Goal: Task Accomplishment & Management: Use online tool/utility

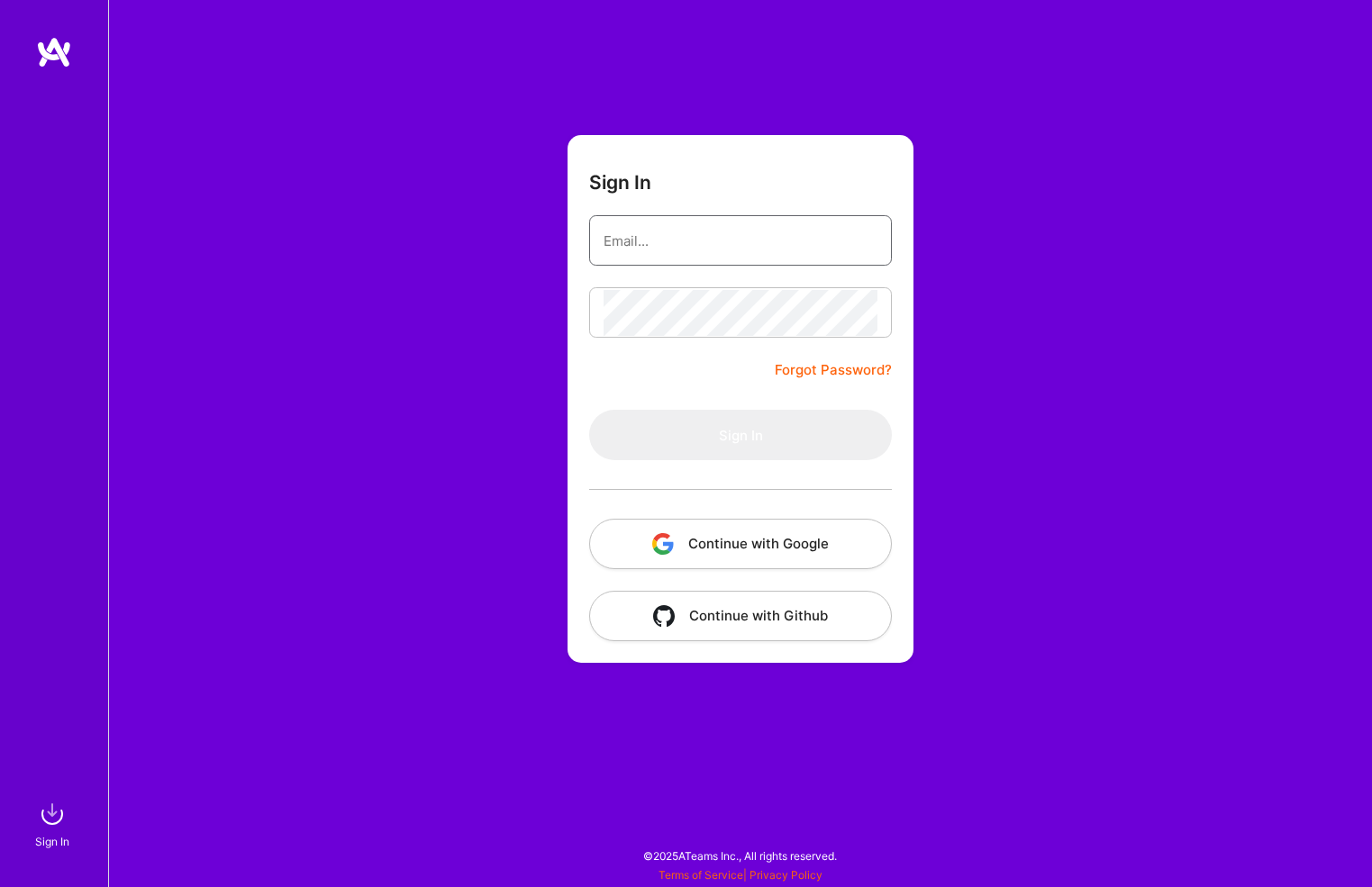
click at [699, 245] on input "email" at bounding box center [740, 241] width 274 height 46
type input "[EMAIL_ADDRESS][DOMAIN_NAME]"
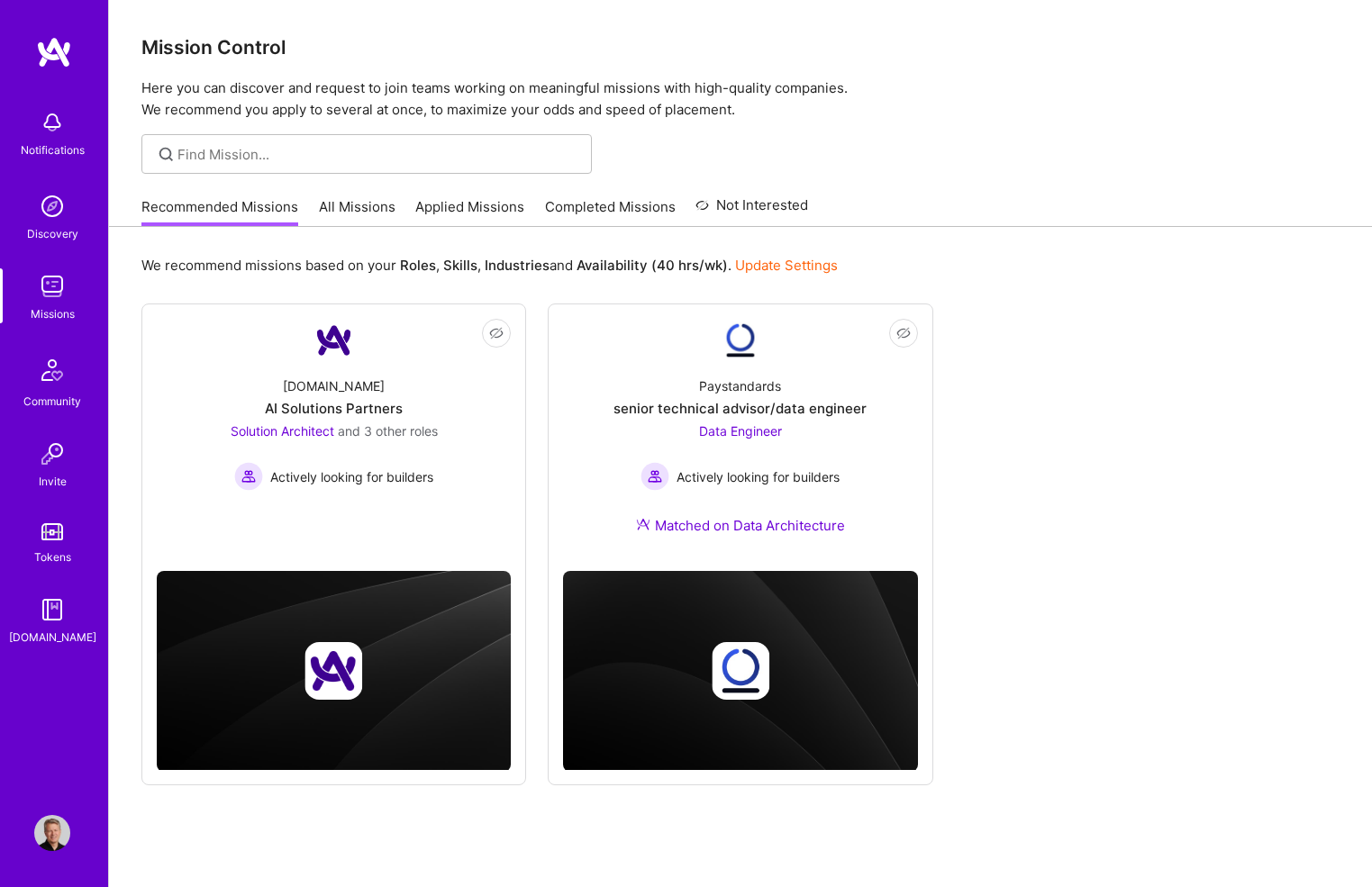
click at [358, 204] on link "All Missions" at bounding box center [357, 212] width 77 height 30
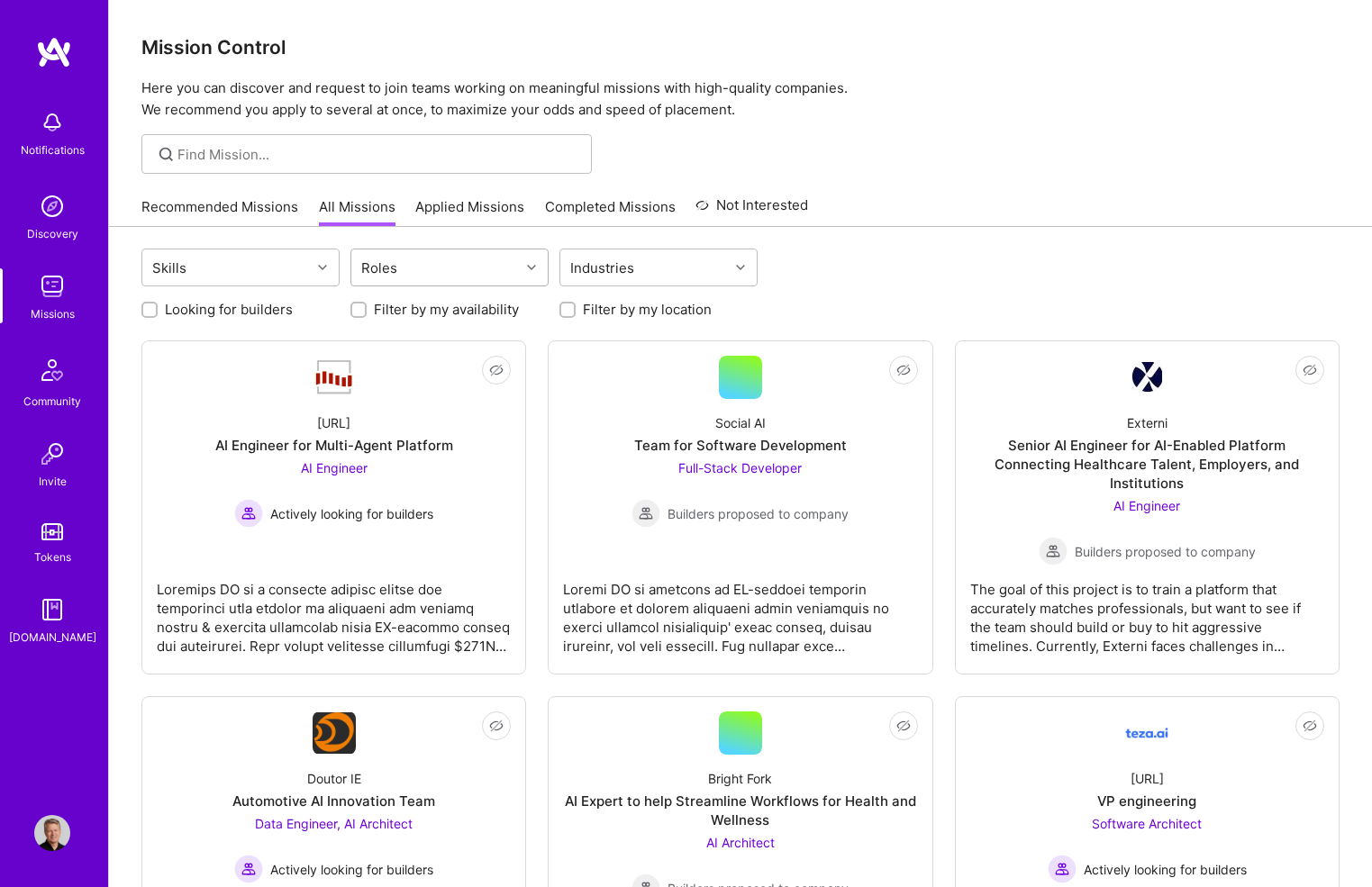
click at [530, 267] on icon at bounding box center [531, 267] width 9 height 9
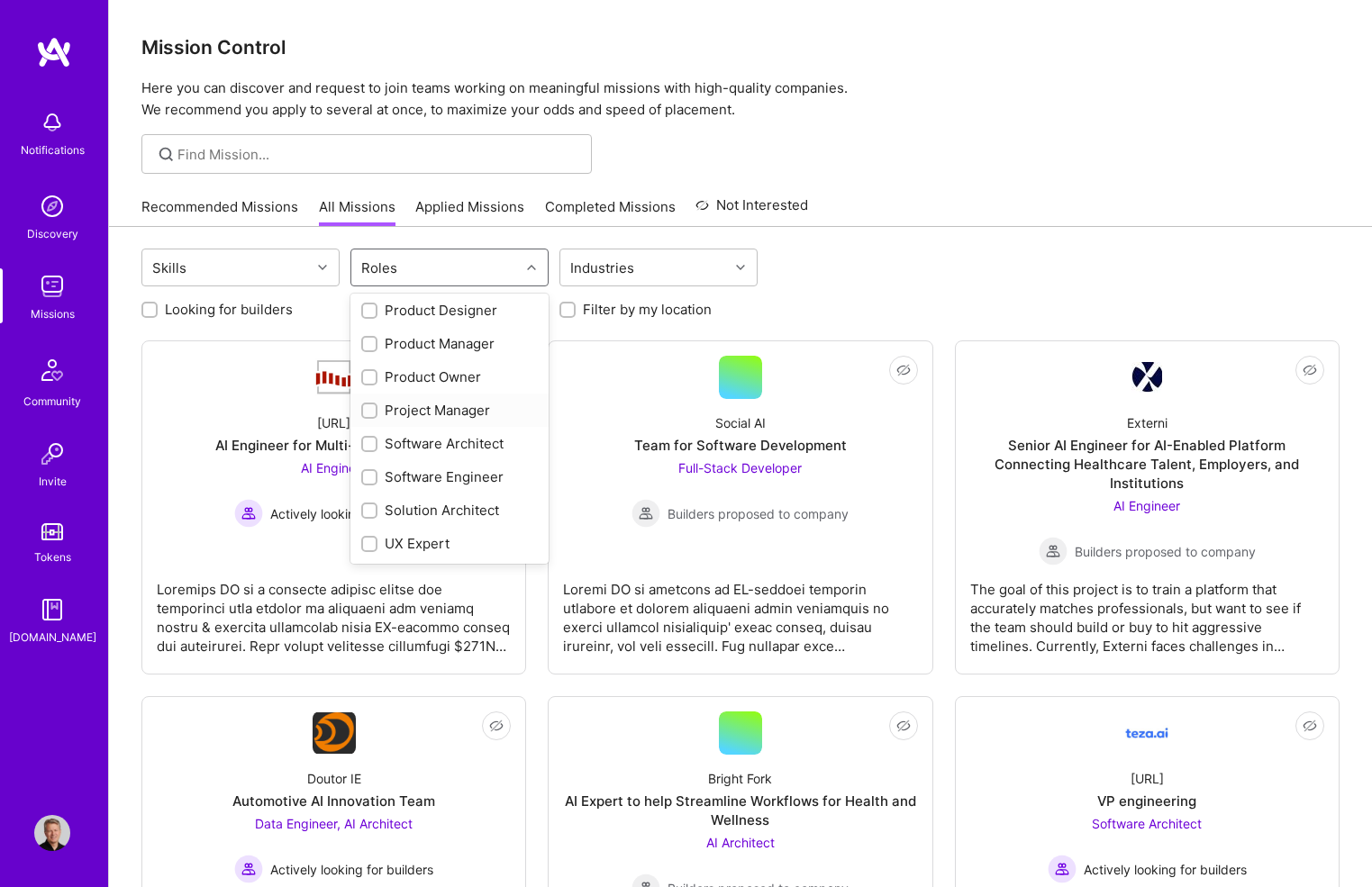
scroll to position [503, 0]
click at [369, 442] on input "checkbox" at bounding box center [371, 445] width 13 height 13
checkbox input "true"
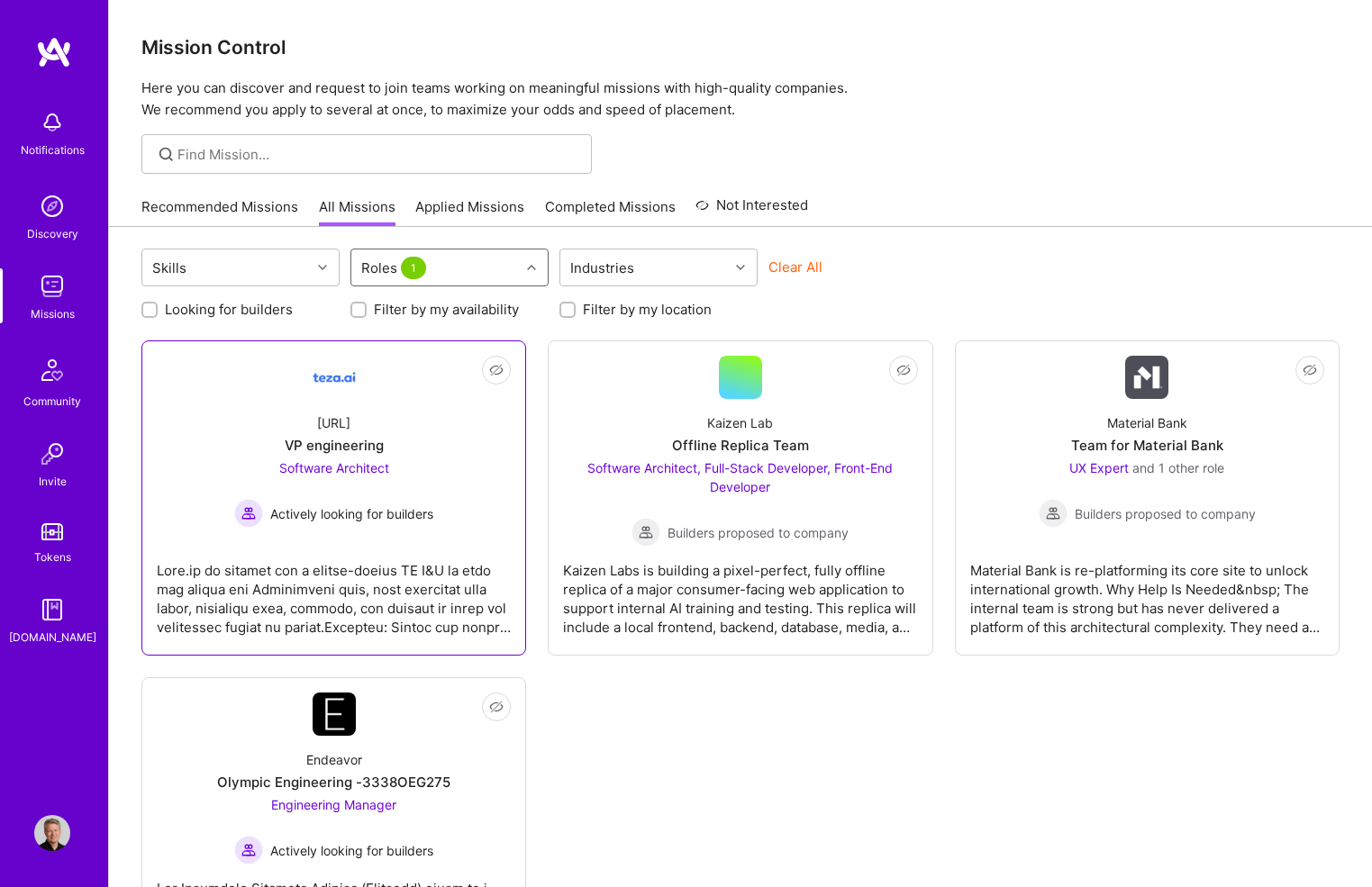
click at [327, 560] on div at bounding box center [333, 591] width 354 height 90
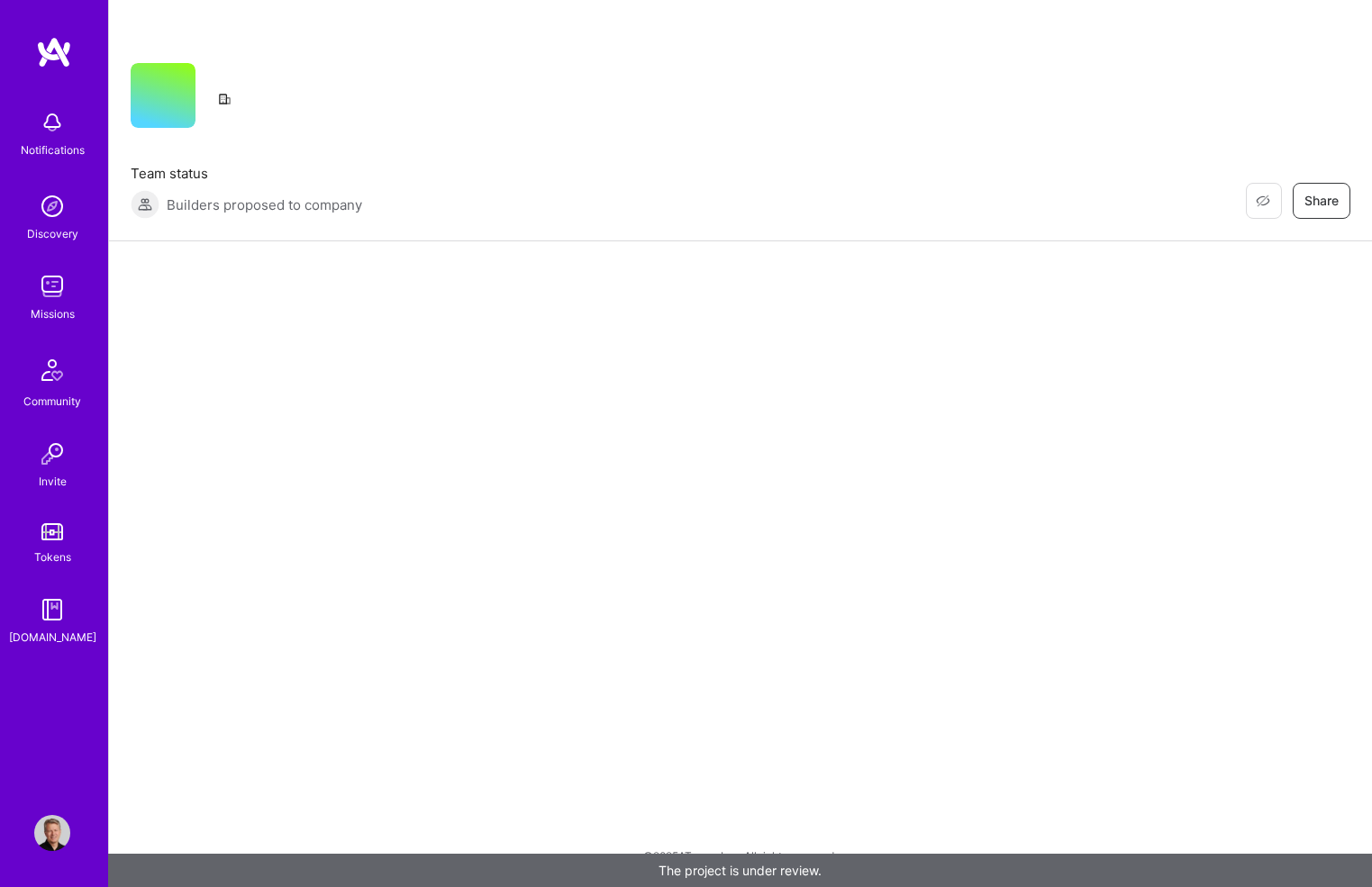
click at [64, 55] on img at bounding box center [54, 52] width 36 height 32
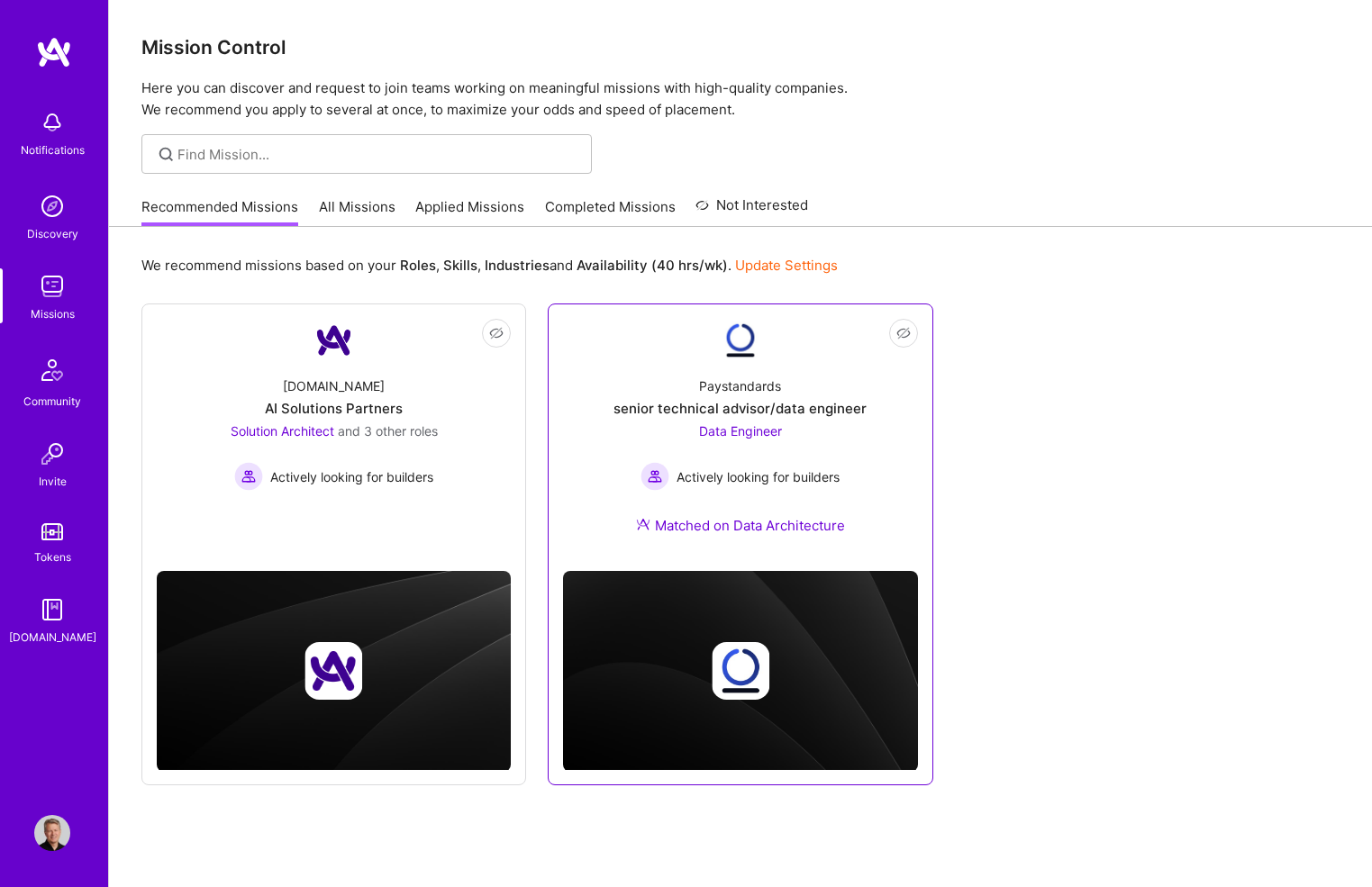
click at [807, 383] on div "Paystandards senior technical advisor/data engineer Data Engineer Actively look…" at bounding box center [739, 459] width 354 height 194
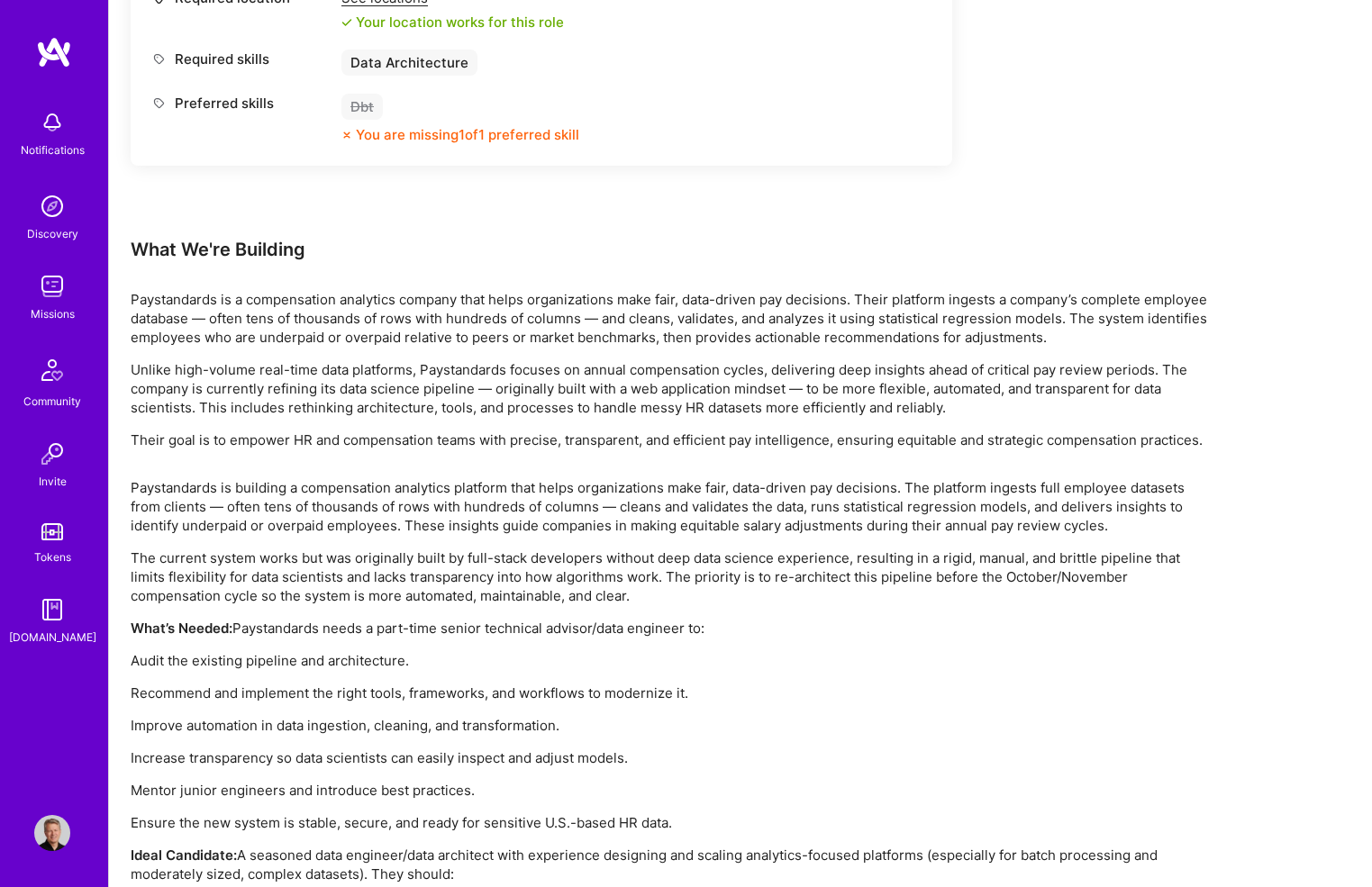
scroll to position [659, 0]
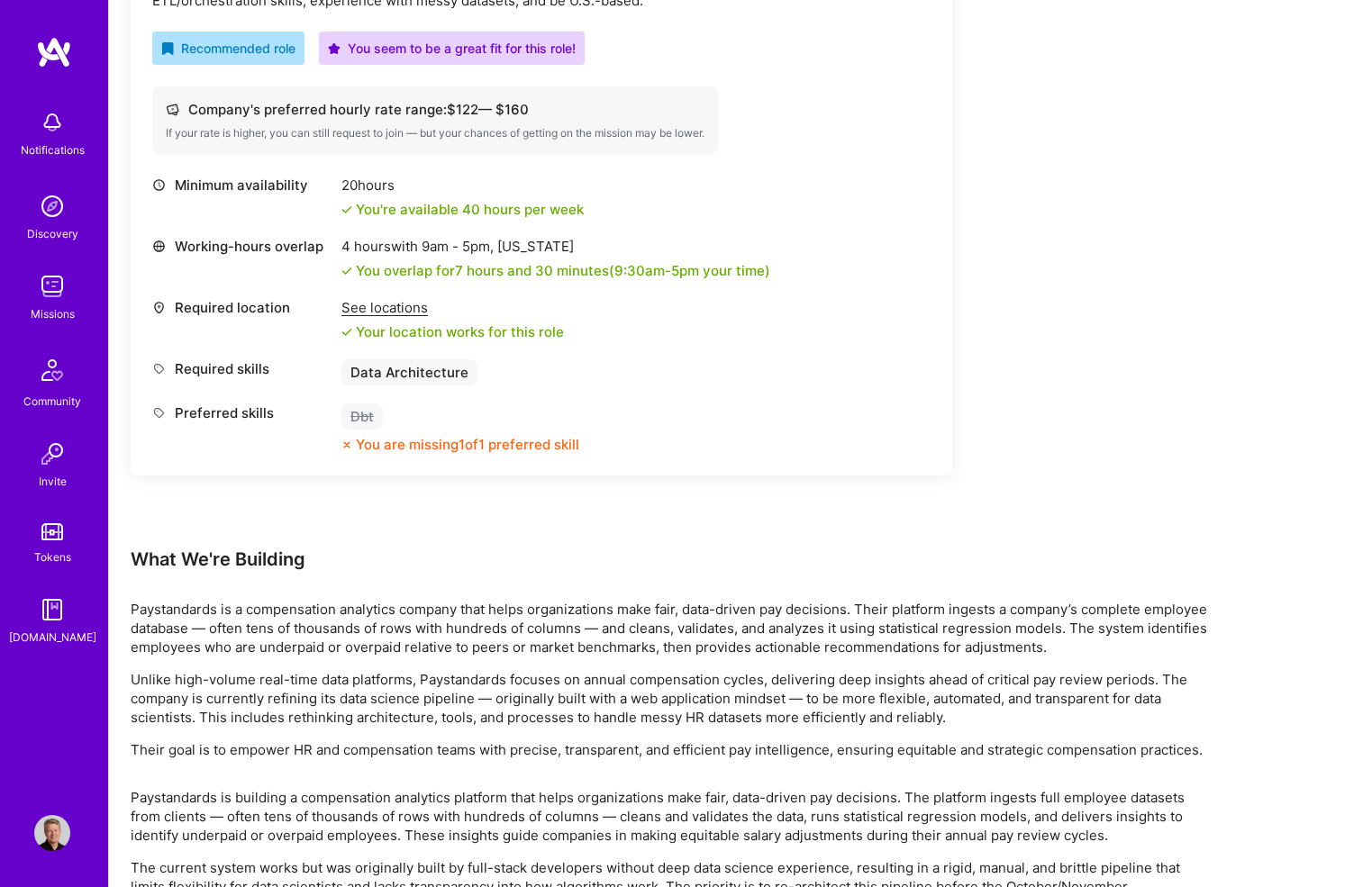
click at [65, 55] on img at bounding box center [54, 52] width 36 height 32
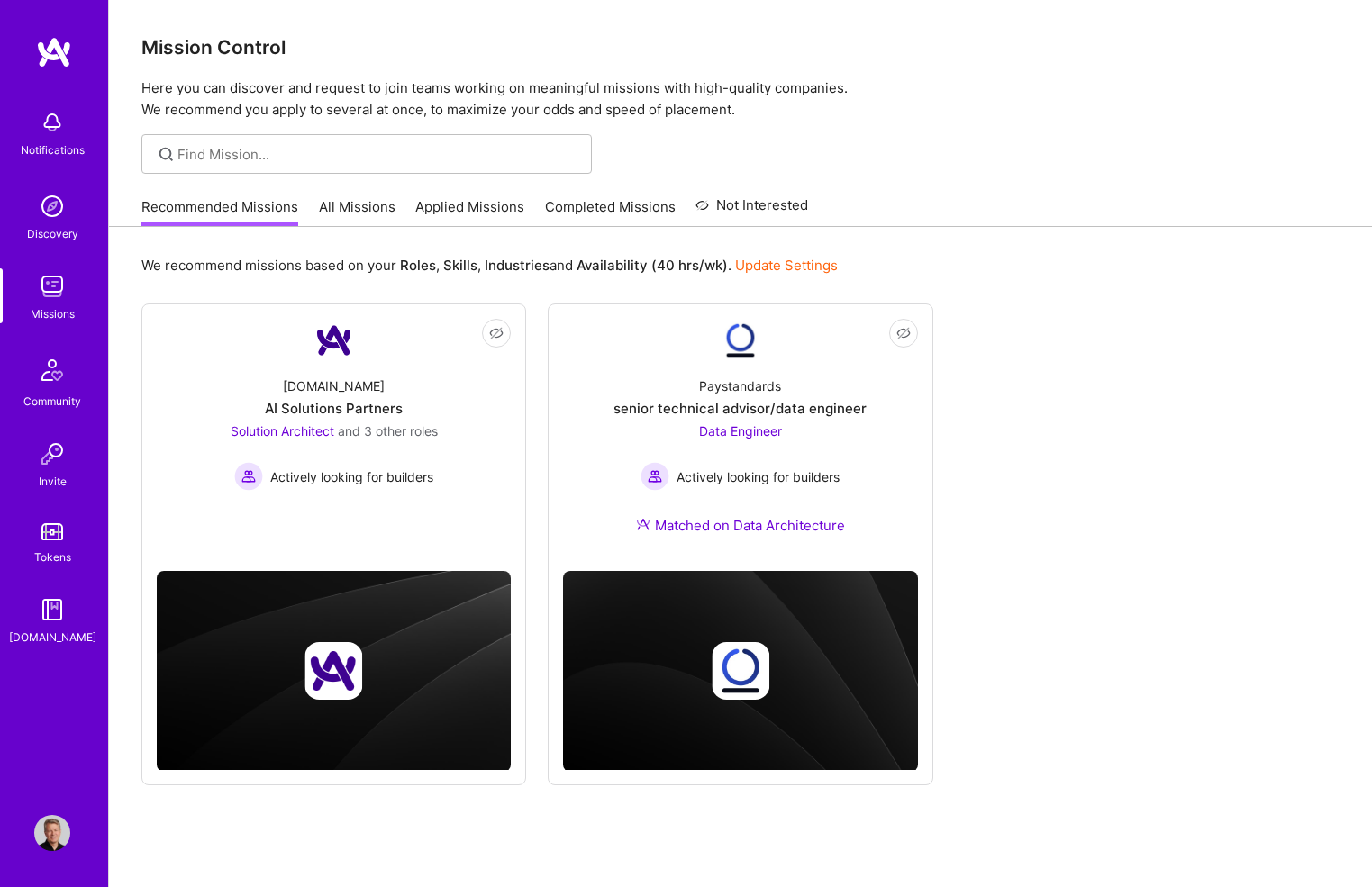
click at [224, 210] on link "Recommended Missions" at bounding box center [219, 212] width 156 height 30
click at [477, 203] on link "Applied Missions" at bounding box center [470, 212] width 109 height 30
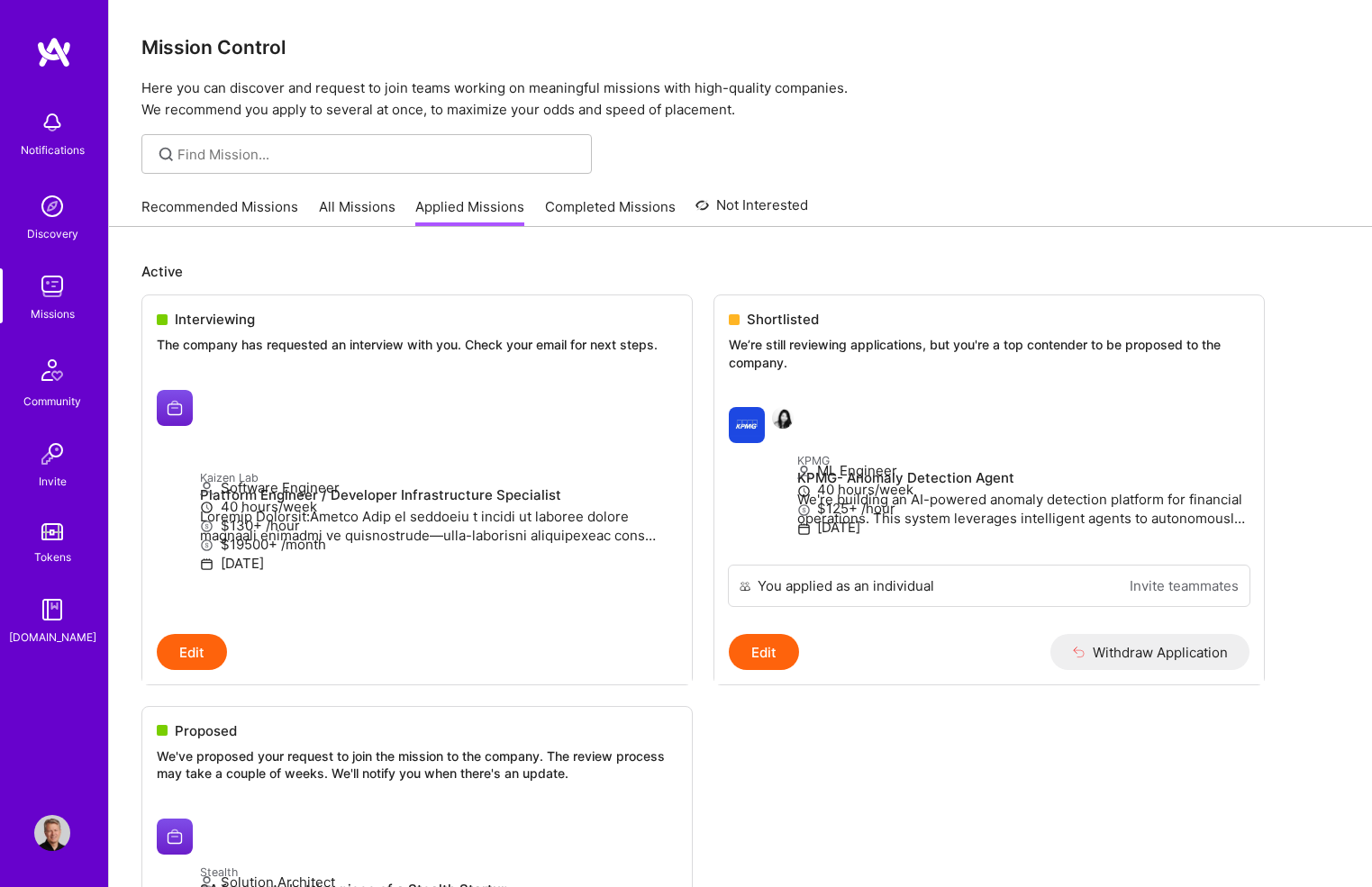
click at [60, 49] on img at bounding box center [54, 52] width 36 height 32
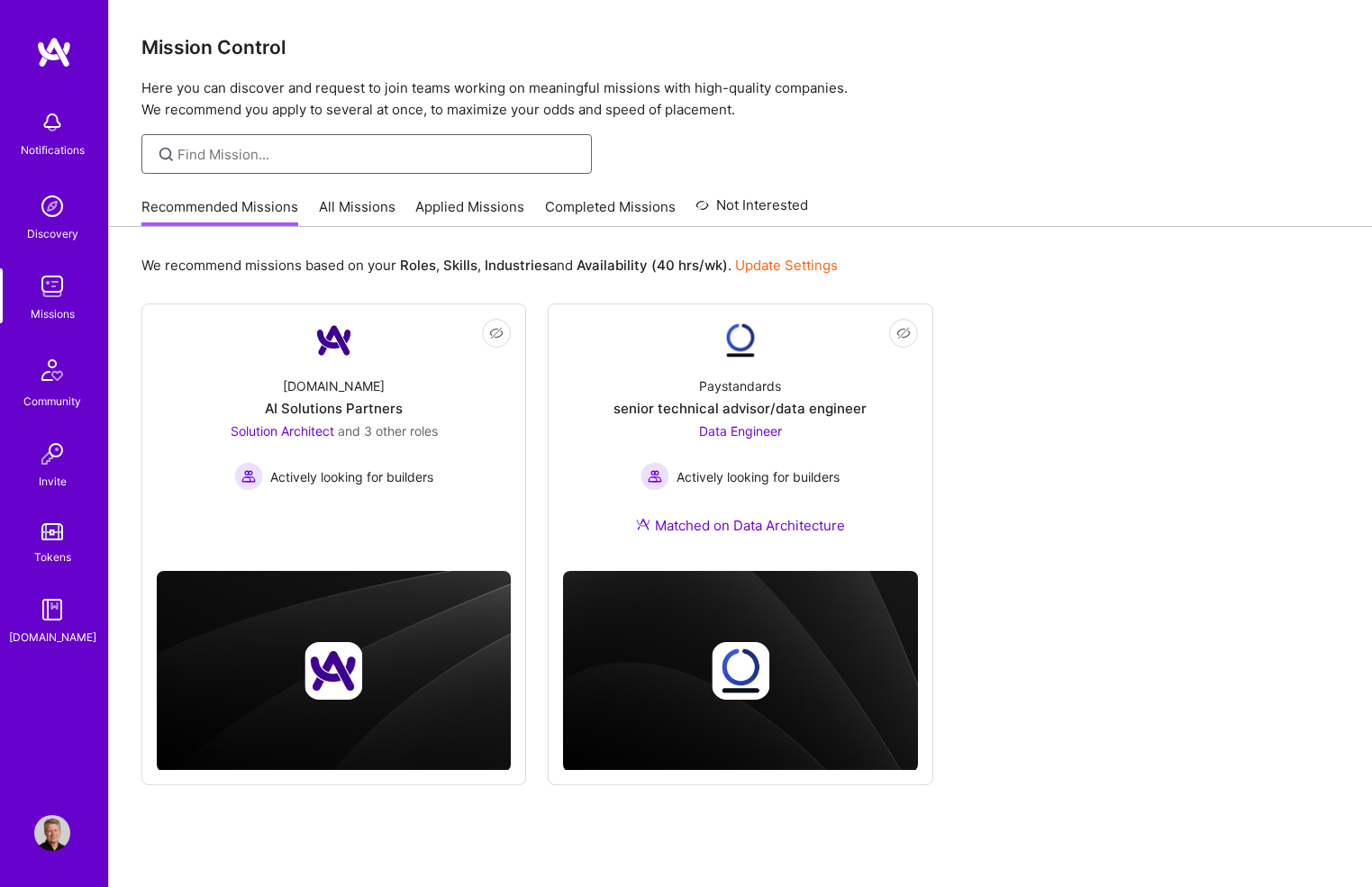
click at [272, 155] on input at bounding box center [377, 154] width 401 height 18
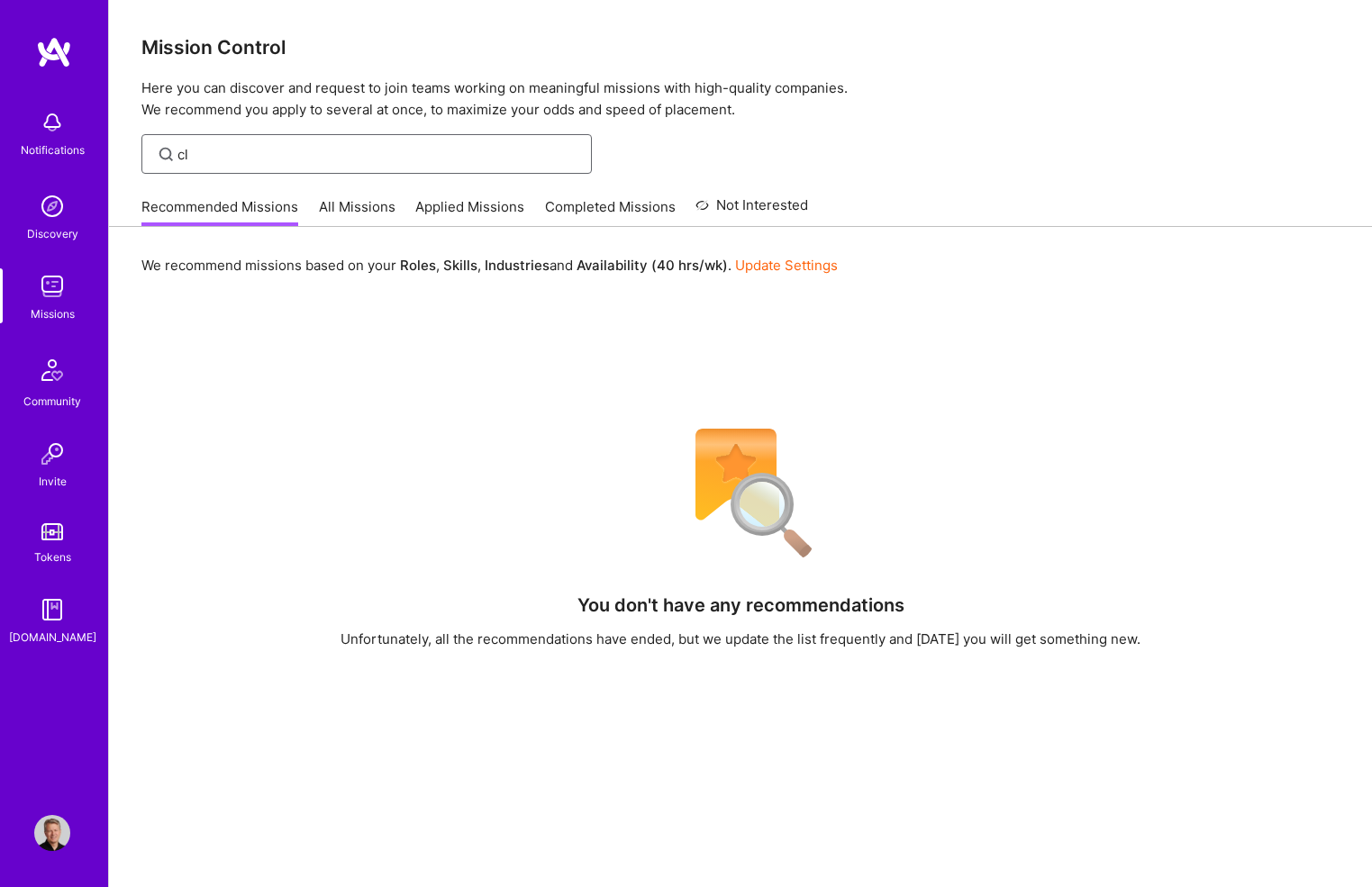
type input "c"
click at [360, 208] on link "All Missions" at bounding box center [357, 212] width 77 height 30
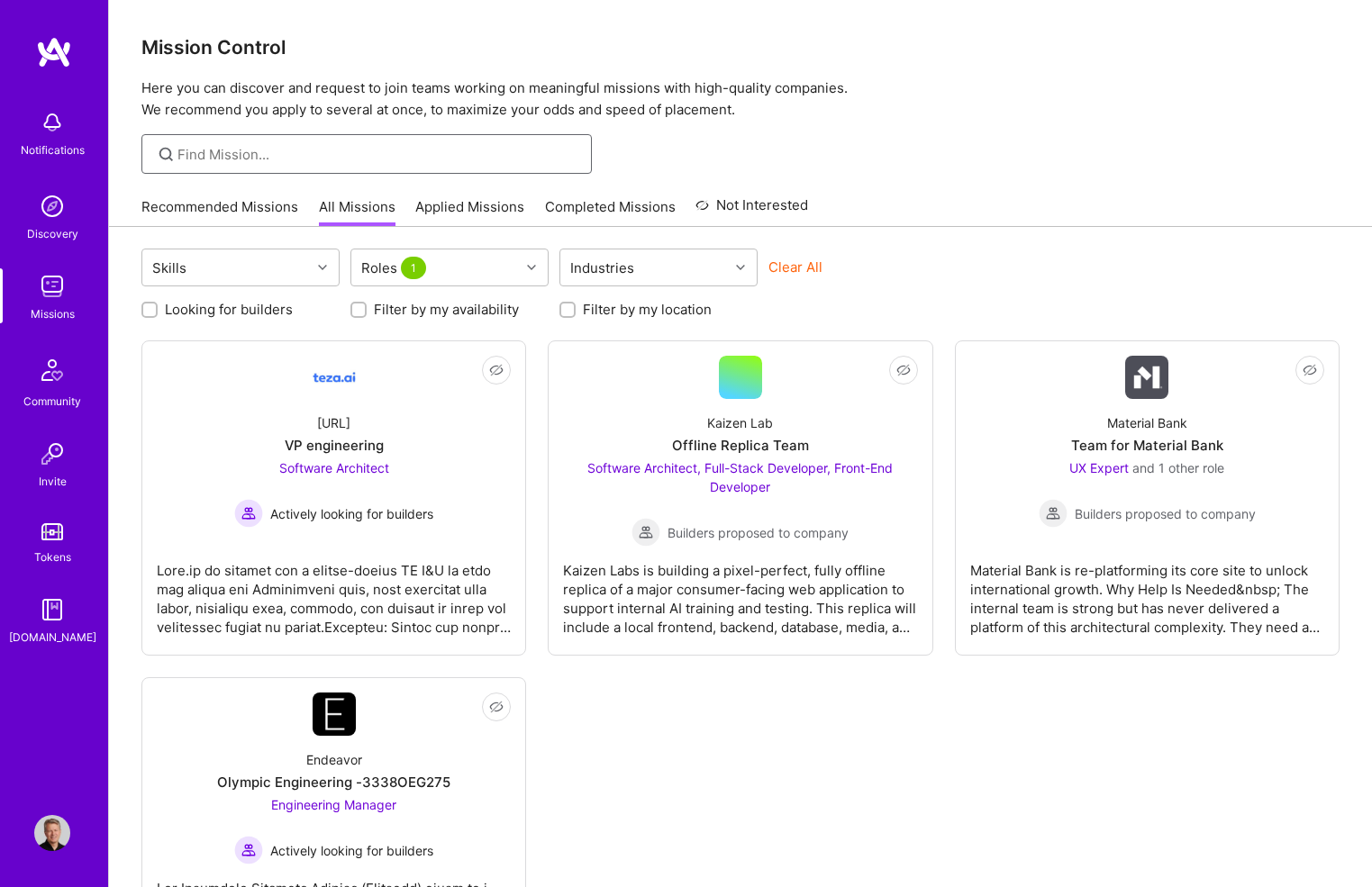
click at [306, 149] on input at bounding box center [377, 154] width 401 height 18
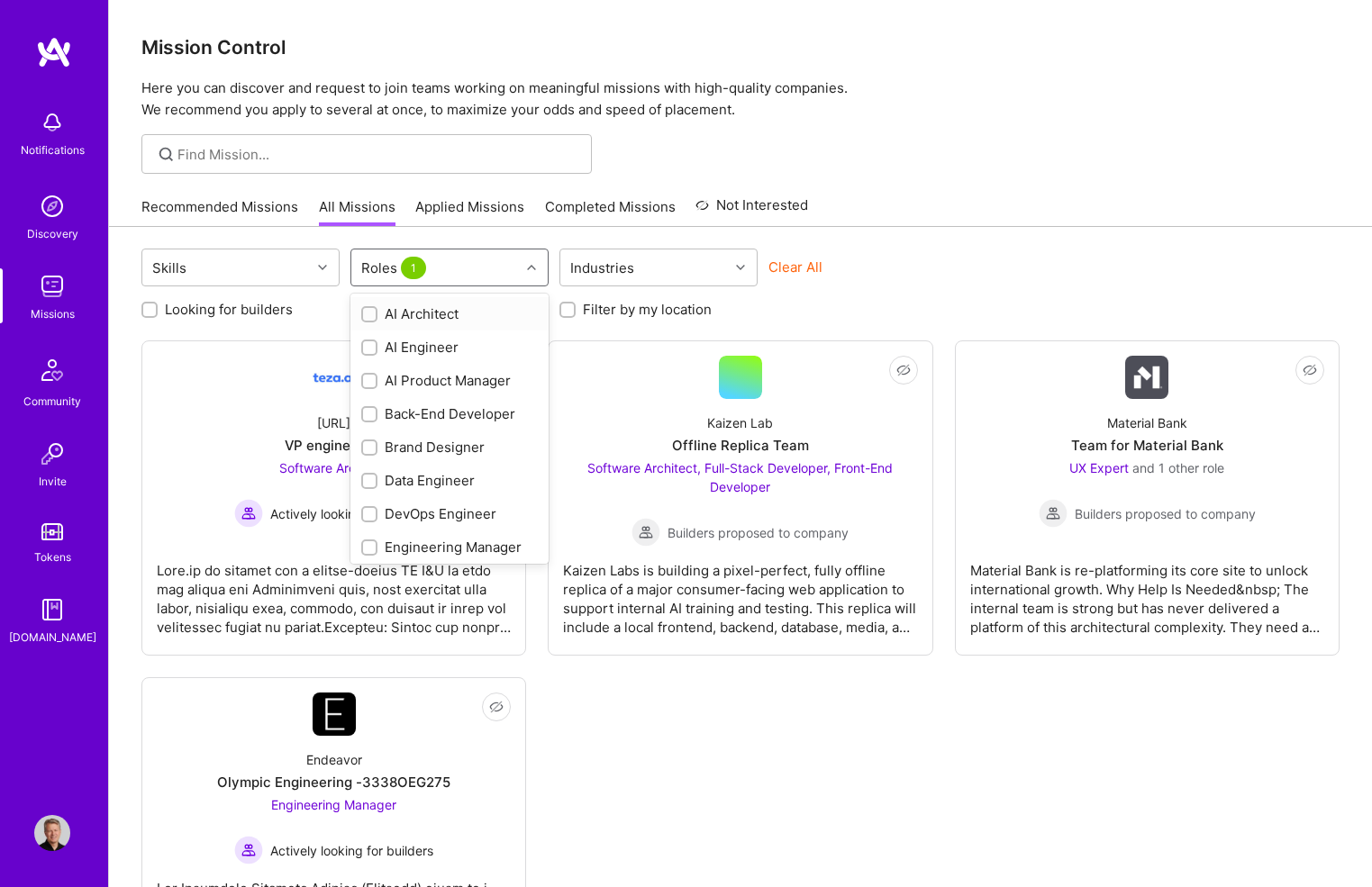
click at [526, 266] on div at bounding box center [534, 266] width 28 height 23
click at [373, 446] on input "checkbox" at bounding box center [371, 445] width 17 height 17
checkbox input "false"
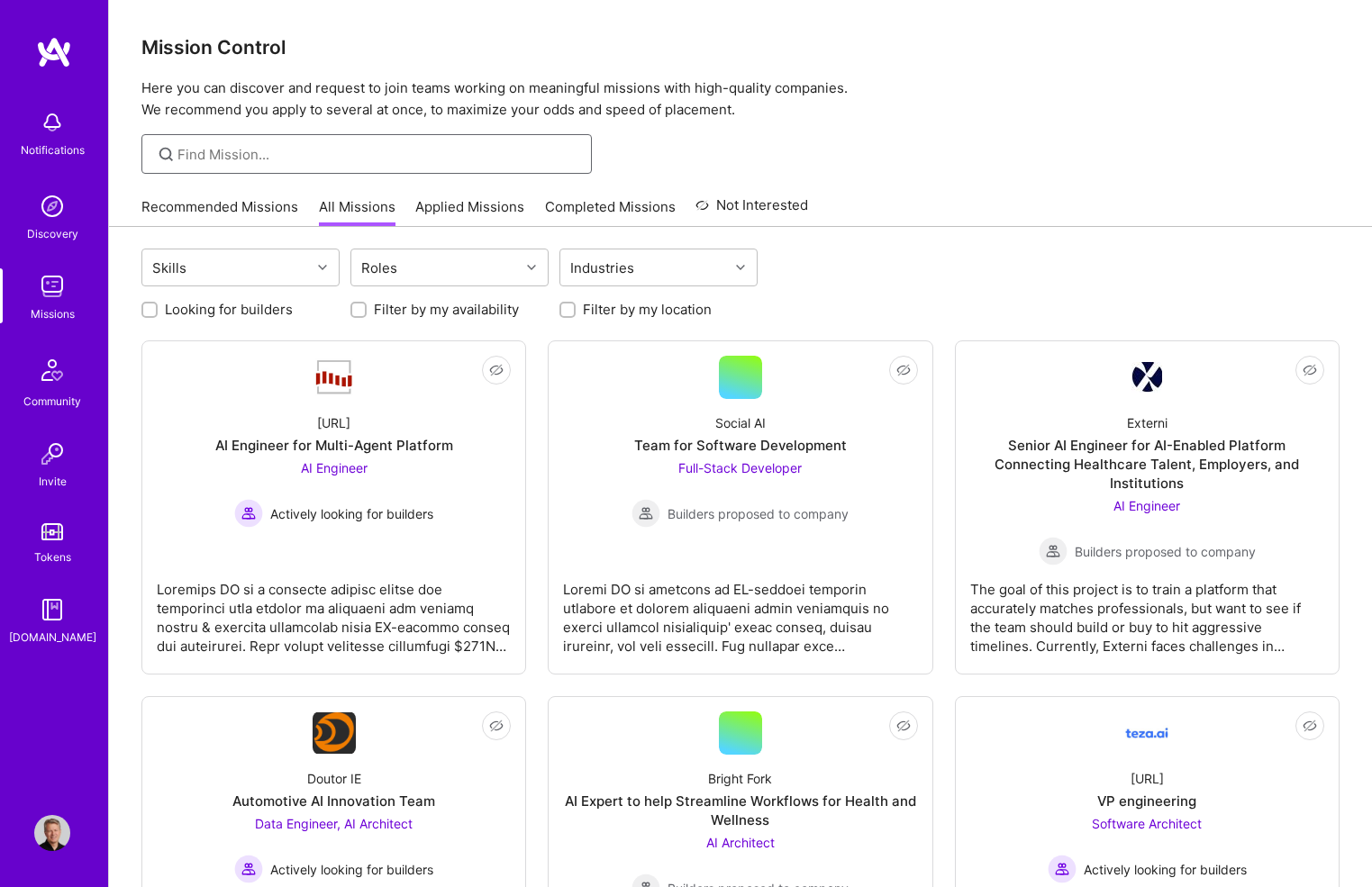
click at [359, 148] on input at bounding box center [377, 154] width 401 height 18
type input "Claim"
click at [210, 223] on link "Recommended Missions" at bounding box center [219, 212] width 156 height 30
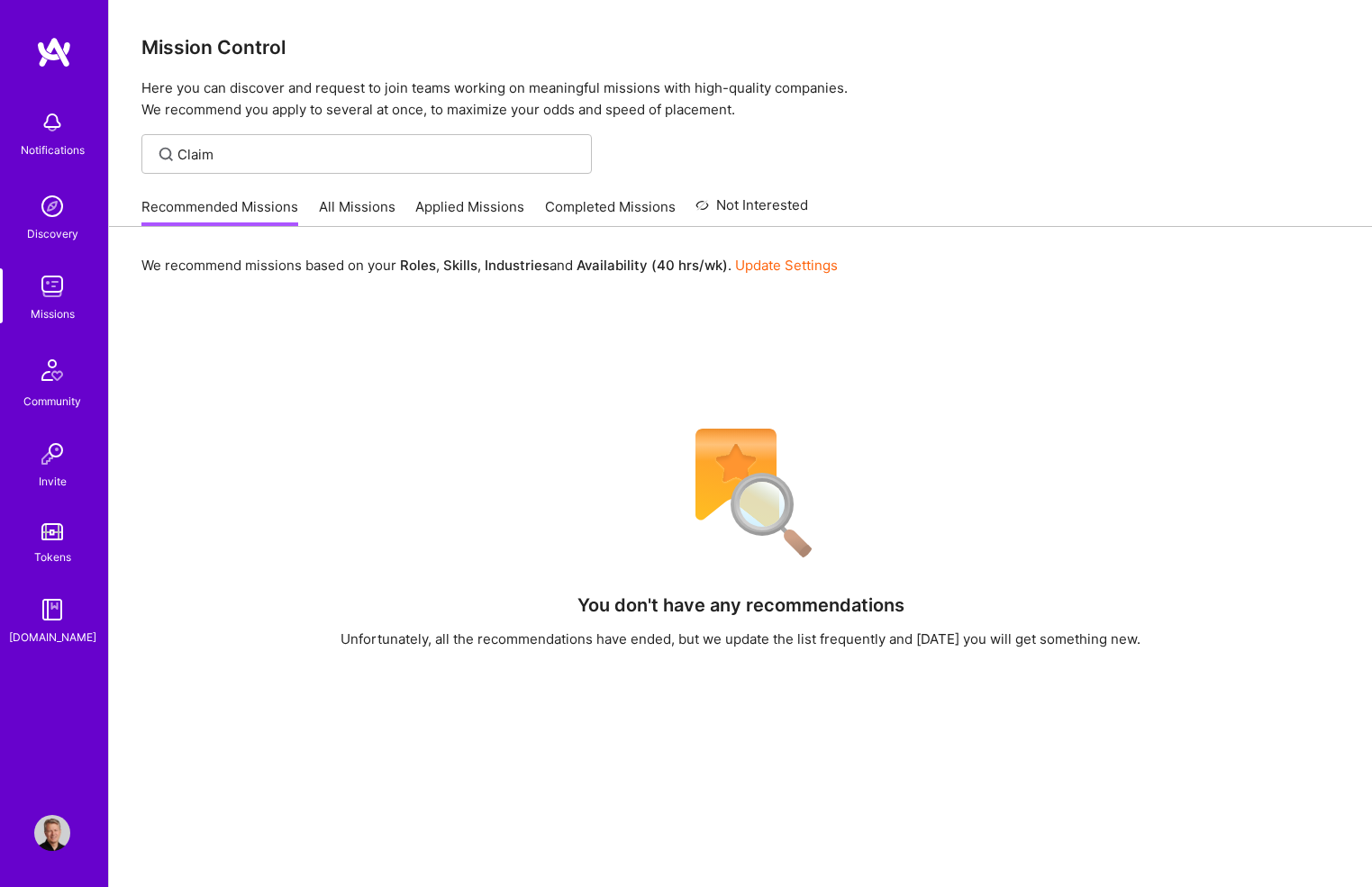
click at [357, 209] on link "All Missions" at bounding box center [357, 212] width 77 height 30
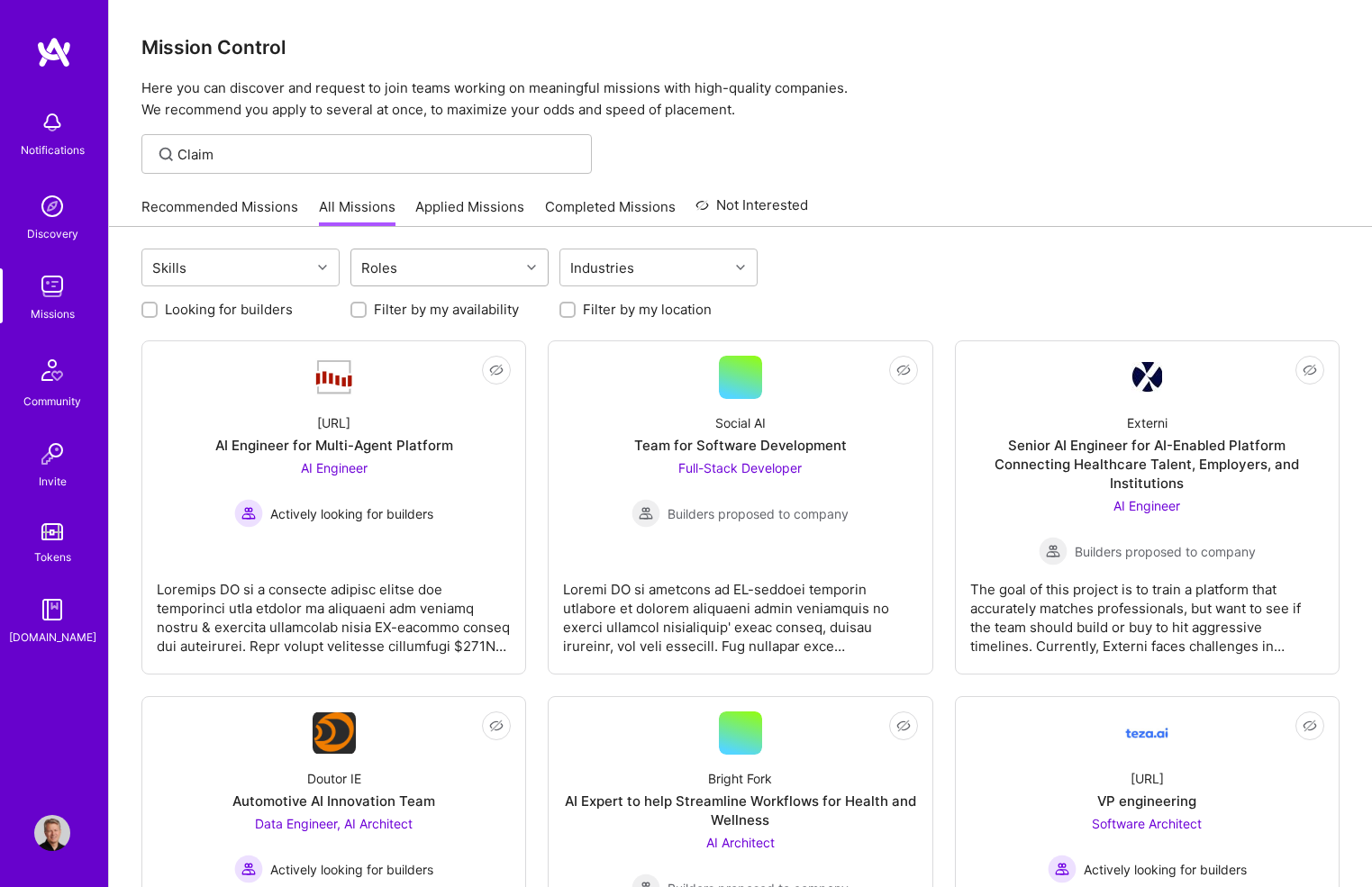
click at [525, 268] on div at bounding box center [534, 266] width 28 height 23
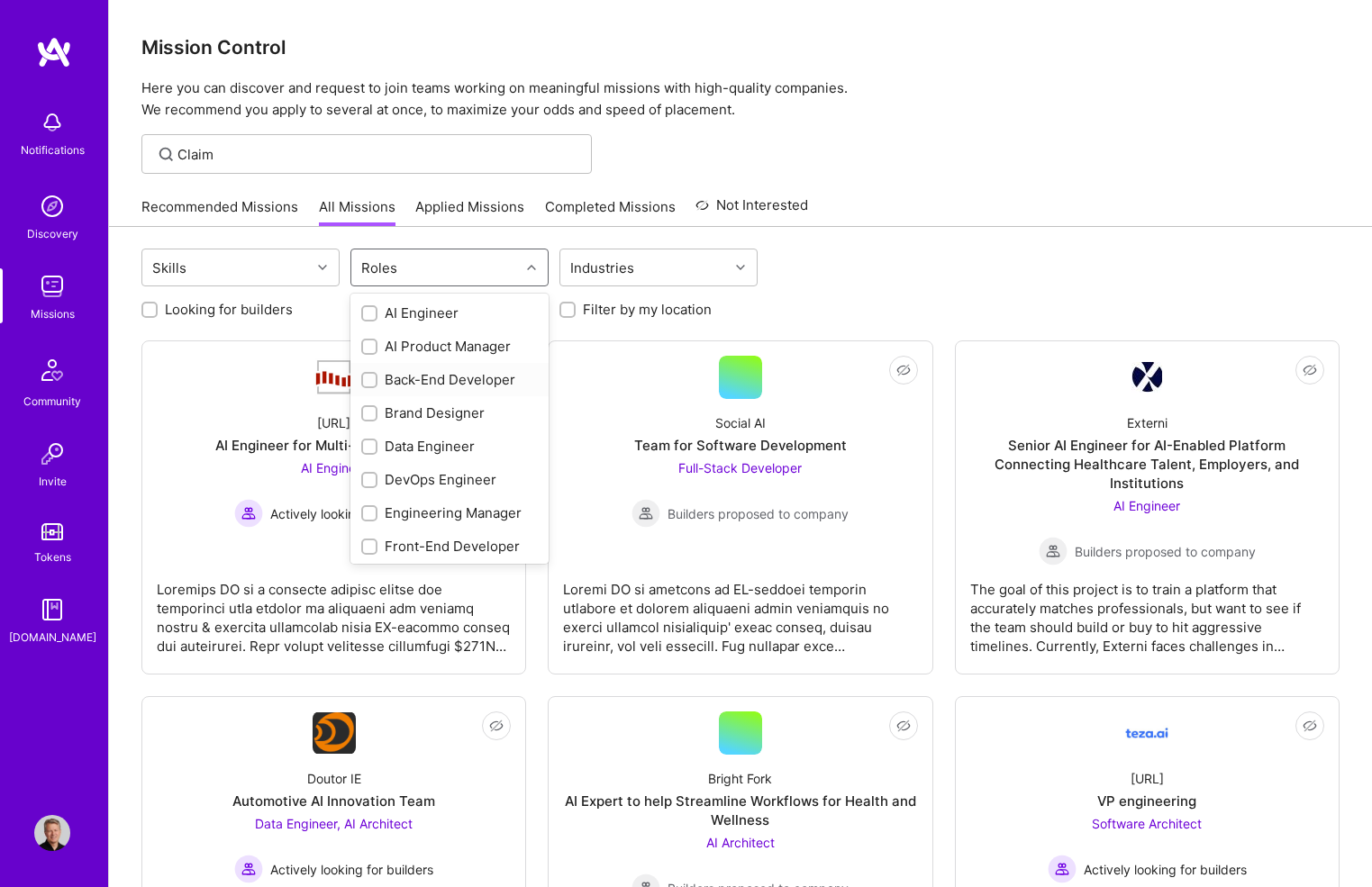
scroll to position [53, 0]
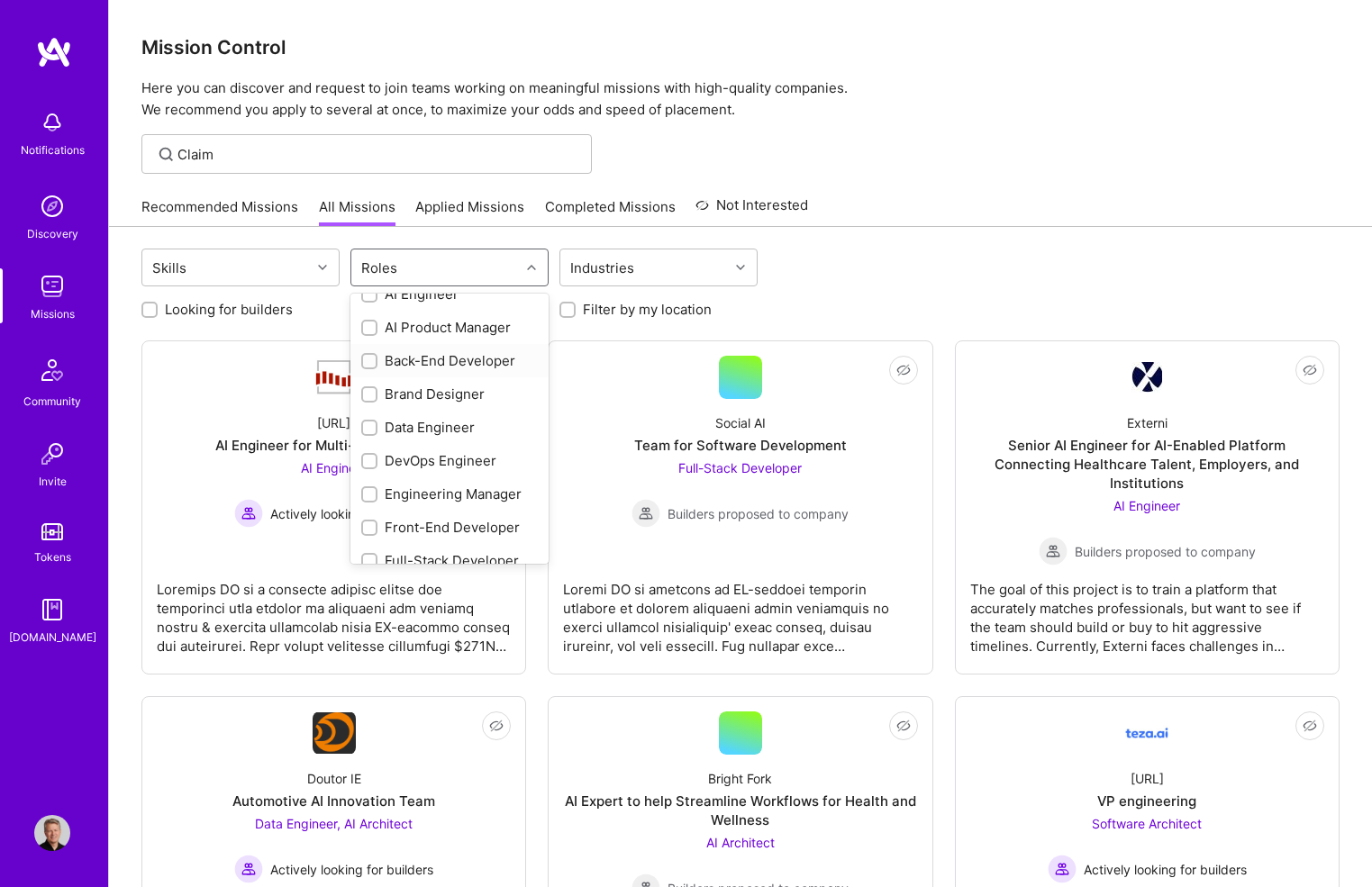
click at [375, 357] on input "checkbox" at bounding box center [371, 363] width 13 height 13
checkbox input "true"
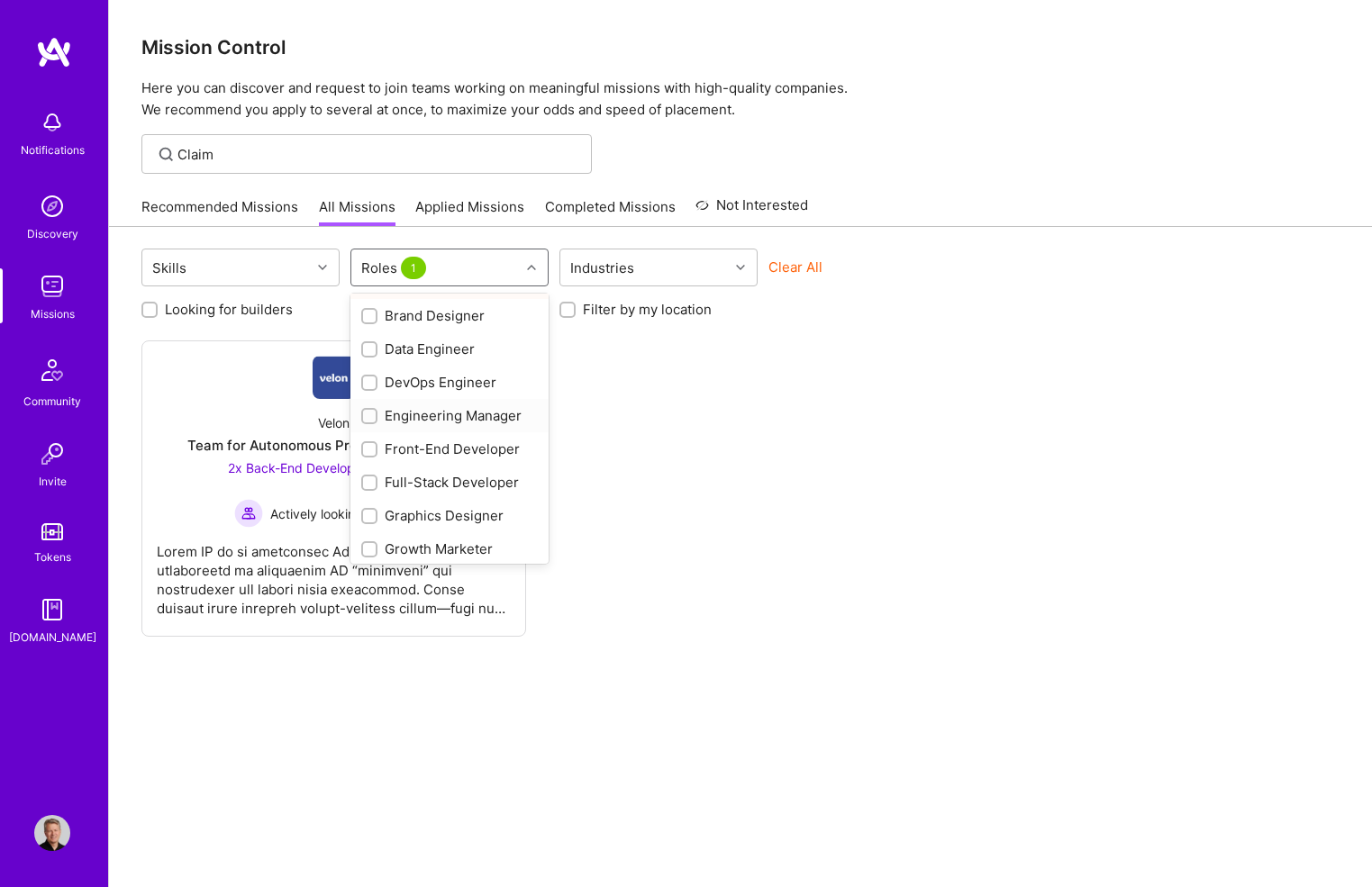
scroll to position [120, 0]
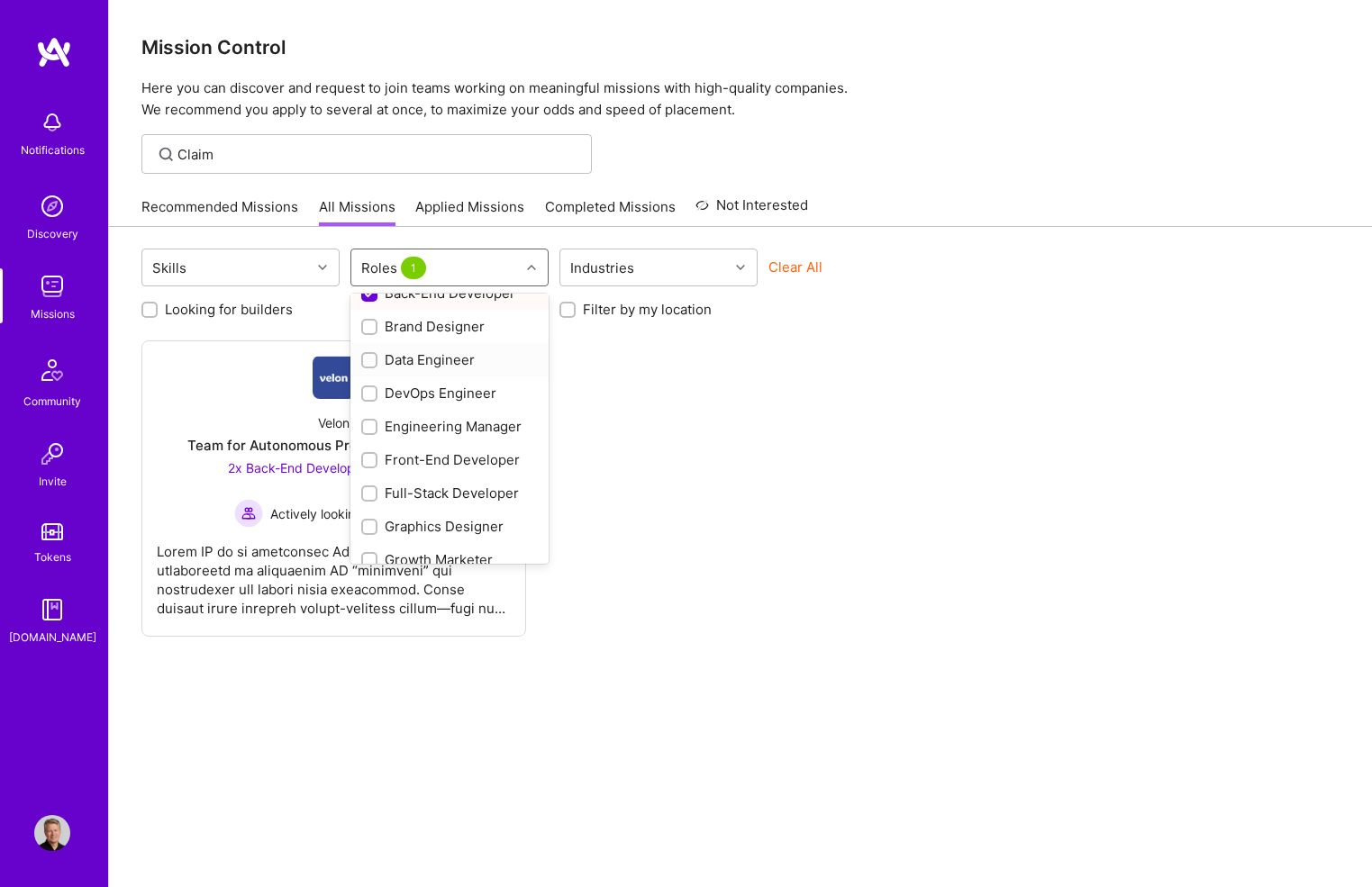
click at [372, 361] on input "checkbox" at bounding box center [371, 362] width 13 height 13
checkbox input "true"
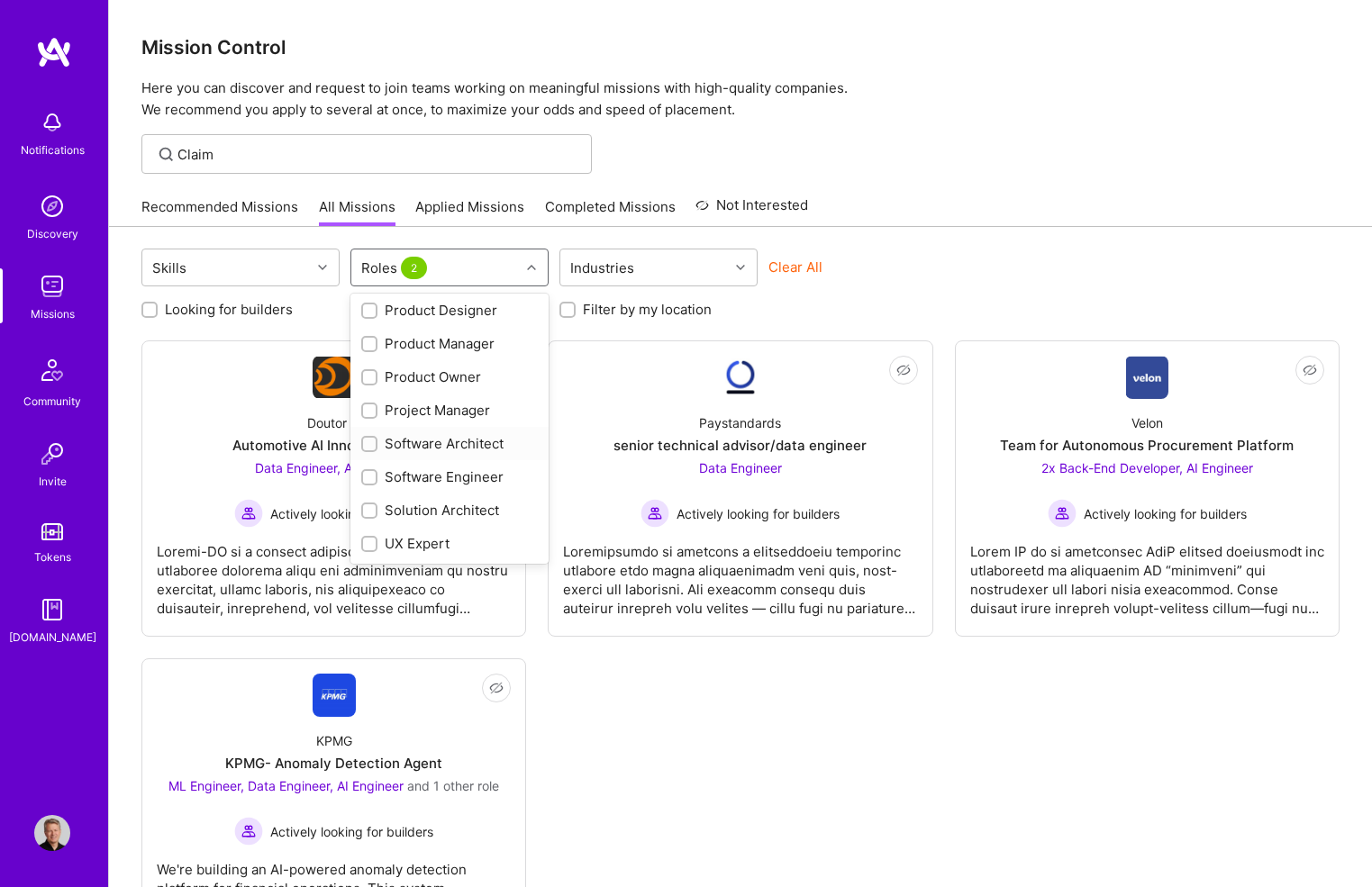
scroll to position [503, 0]
click at [366, 441] on input "checkbox" at bounding box center [371, 445] width 13 height 13
checkbox input "true"
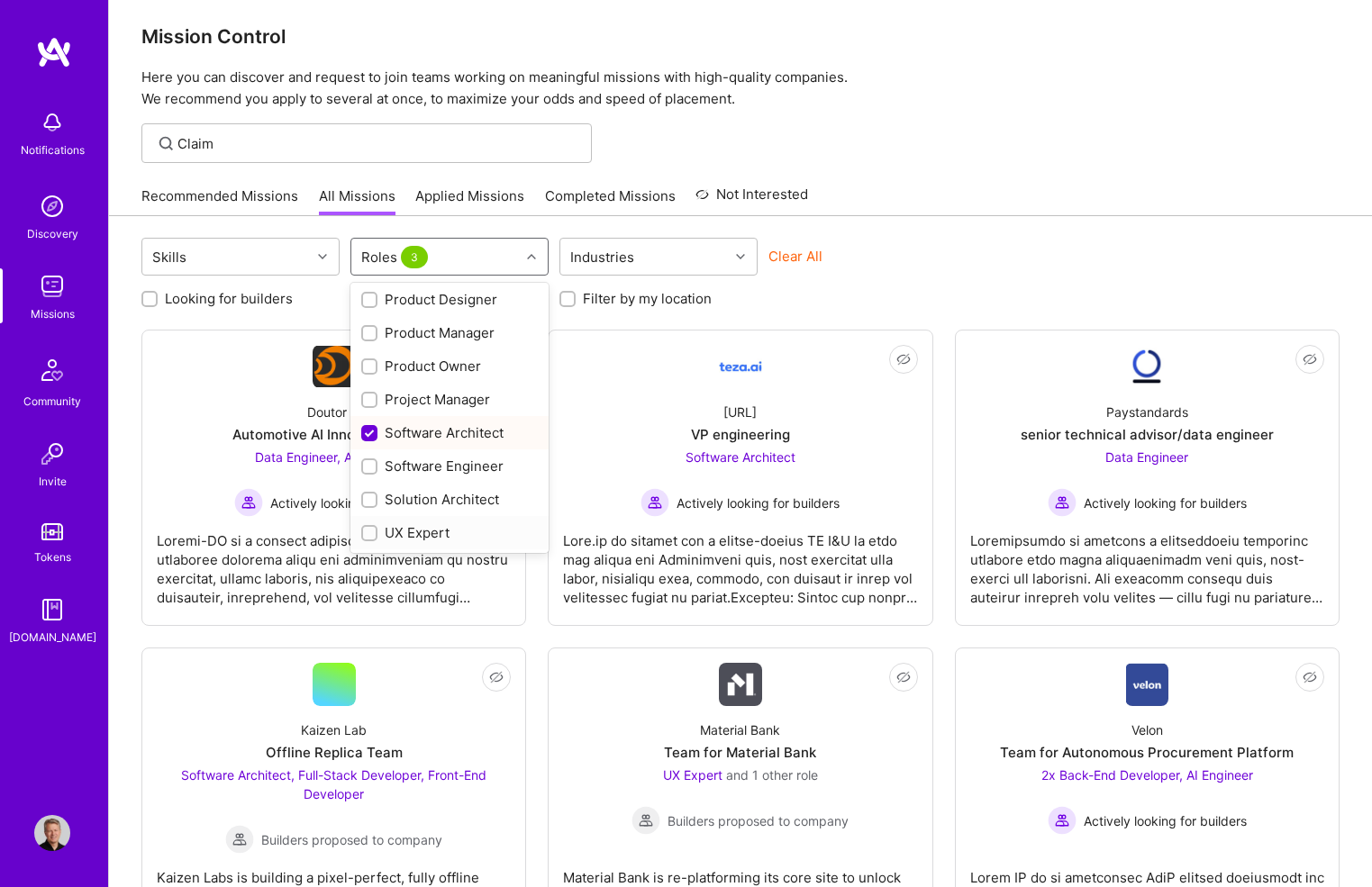
scroll to position [11, 0]
click at [375, 497] on input "checkbox" at bounding box center [371, 500] width 13 height 13
checkbox input "true"
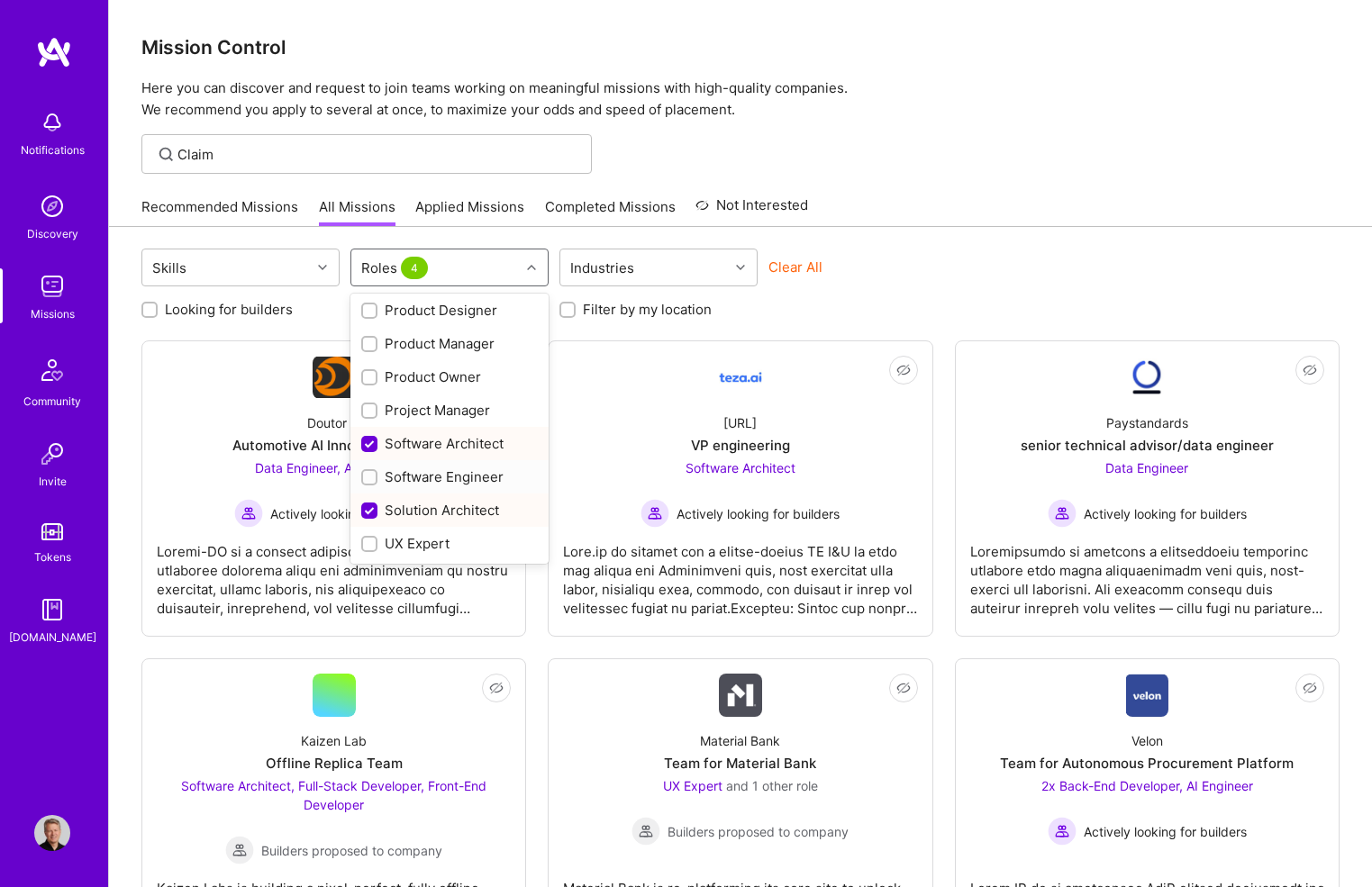
scroll to position [0, 0]
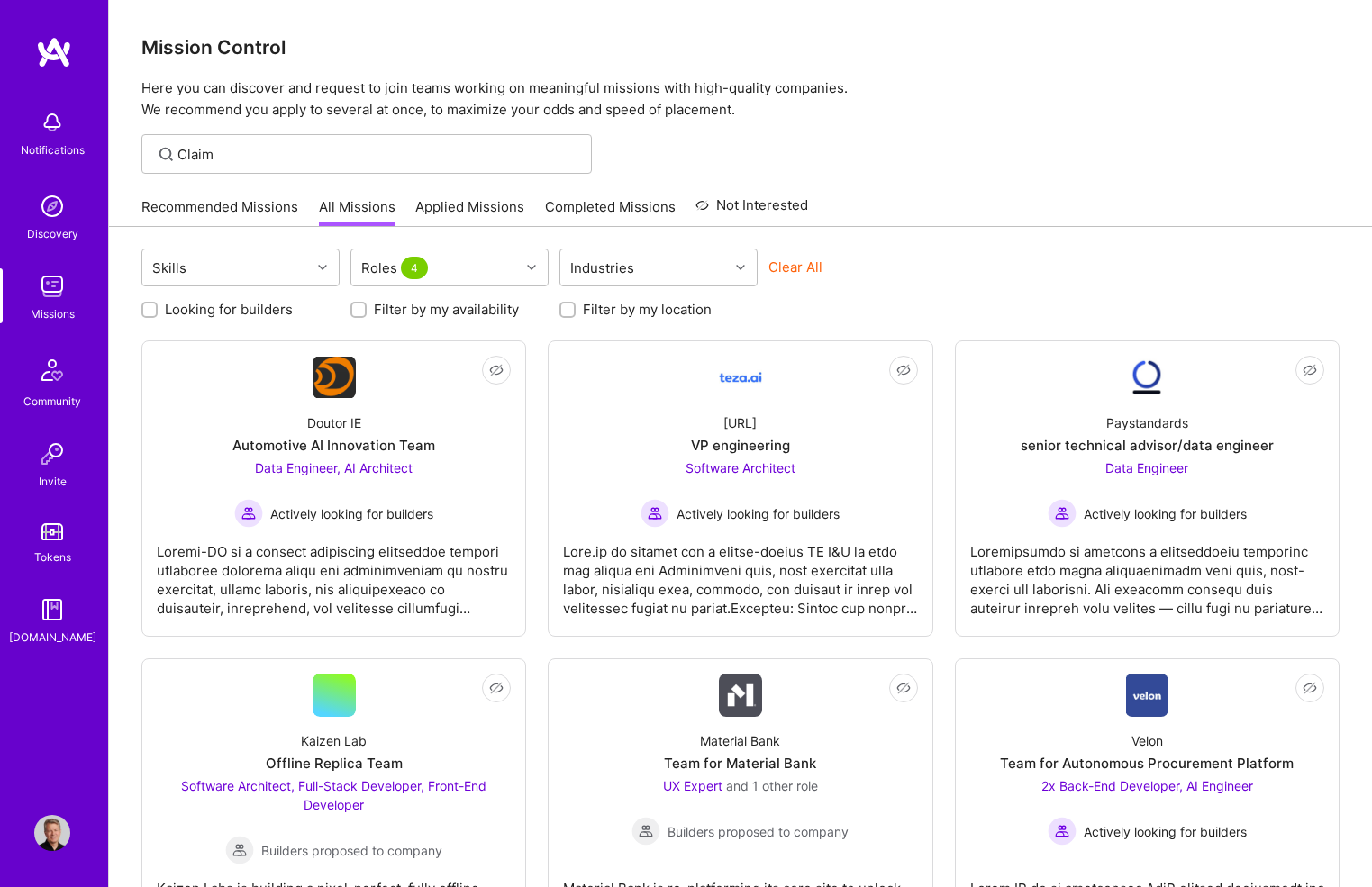
click at [939, 127] on div "Mission Control Here you can discover and request to join teams working on mean…" at bounding box center [740, 826] width 1263 height 1652
click at [67, 57] on img at bounding box center [54, 52] width 36 height 32
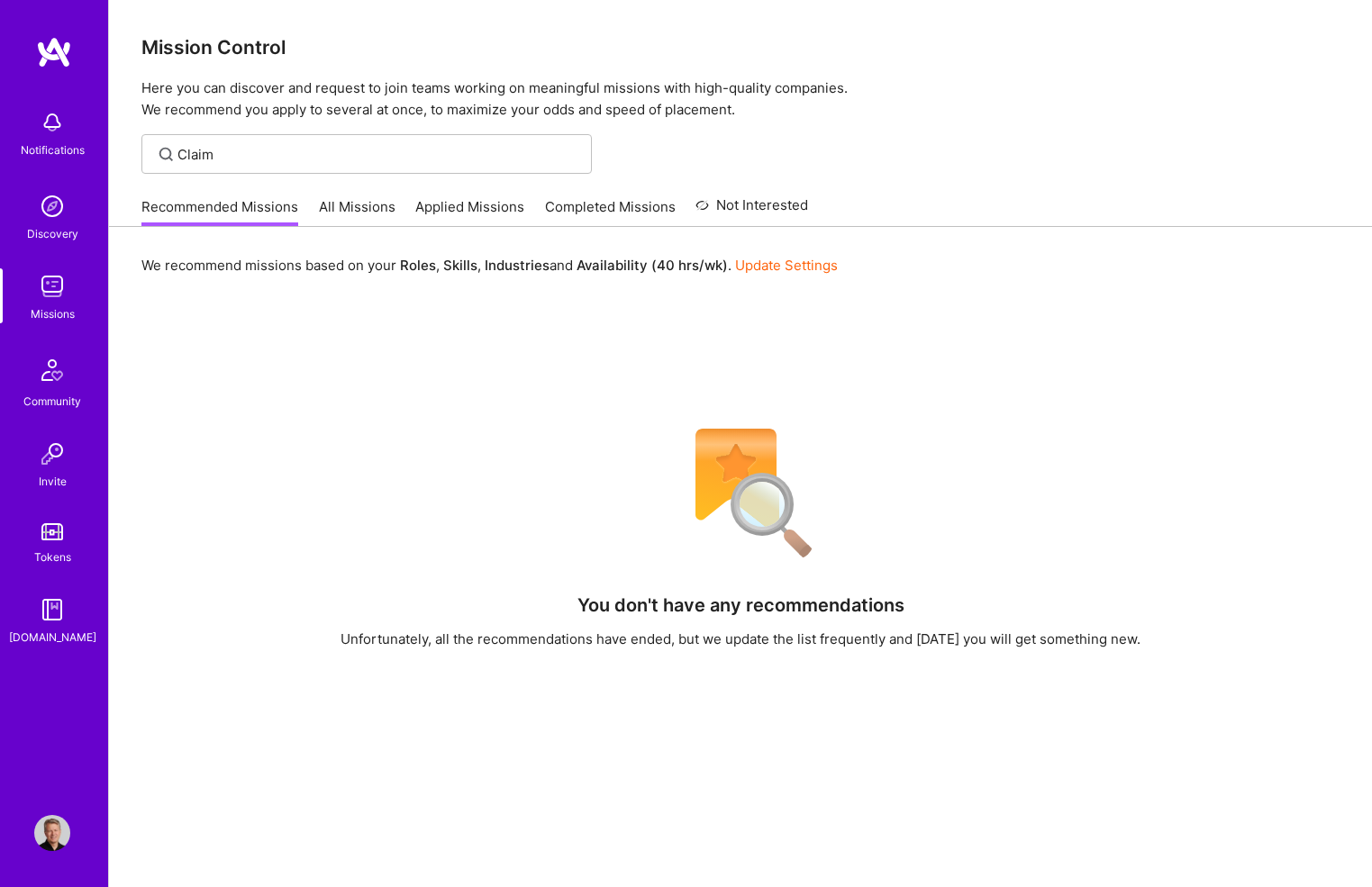
click at [232, 215] on link "Recommended Missions" at bounding box center [219, 212] width 156 height 30
click at [246, 155] on input "Claim" at bounding box center [377, 154] width 401 height 18
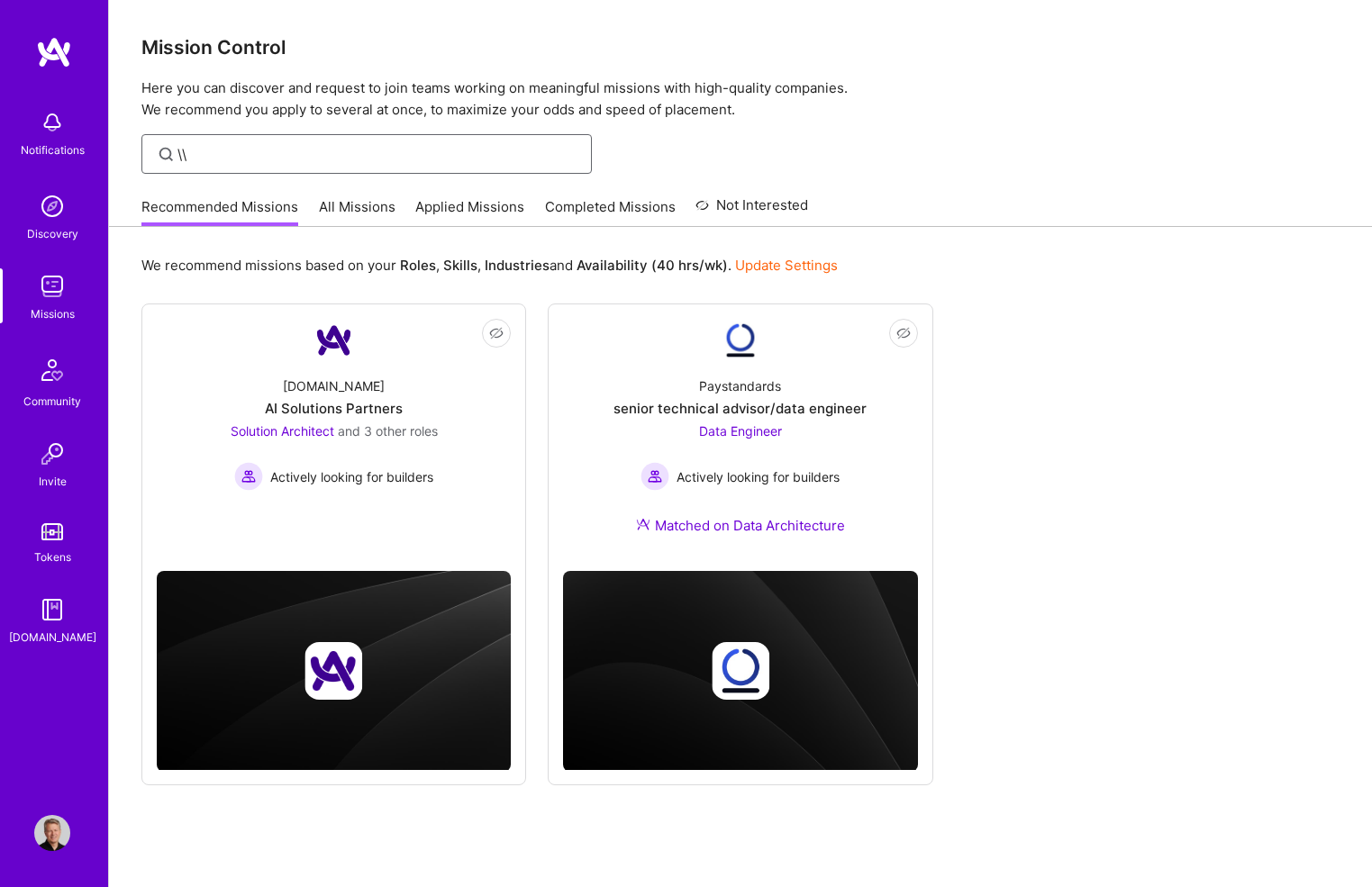
type input "\"
